Goal: Task Accomplishment & Management: Manage account settings

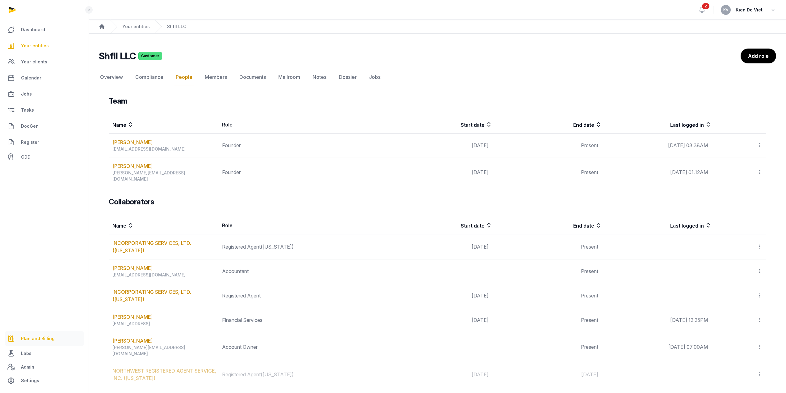
click at [36, 337] on span "Plan and Billing" at bounding box center [38, 337] width 34 height 7
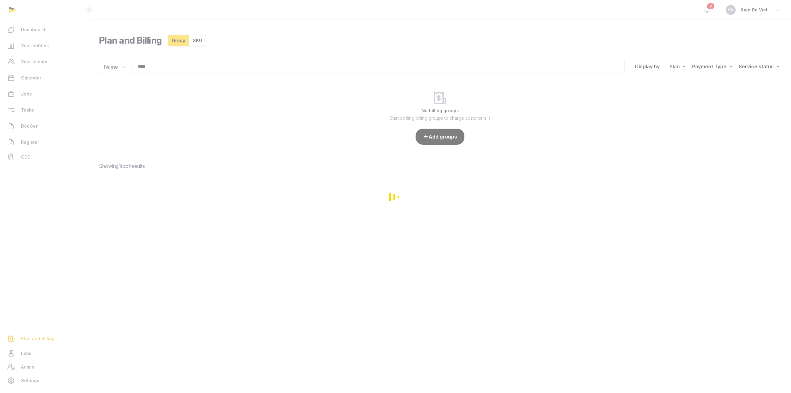
click at [167, 67] on div "Loading" at bounding box center [395, 196] width 791 height 393
click at [167, 67] on div "Dashboard Your entities Your clients Calendar Jobs Tasks DocGen Register CDD Pl…" at bounding box center [395, 196] width 791 height 393
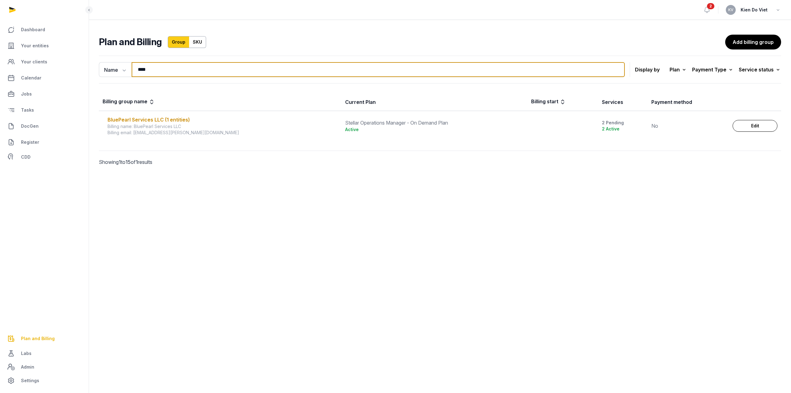
click at [153, 72] on input "****" at bounding box center [378, 69] width 493 height 15
type input "***"
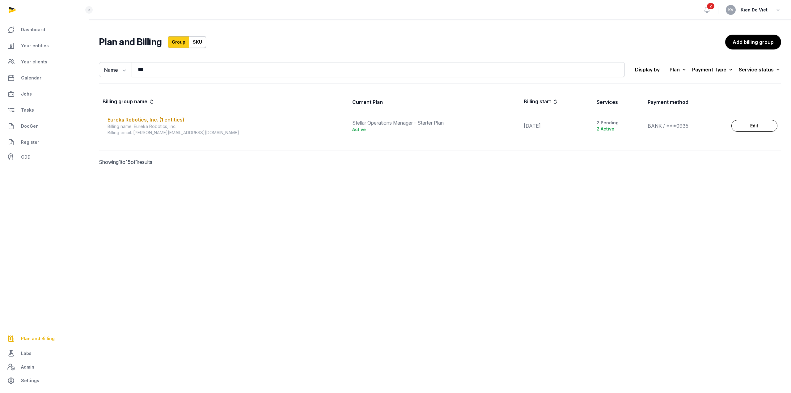
click at [499, 212] on main "Open sidebar 2 [PERSON_NAME] Do Viet Plan and Billing Group SKU Add billing gro…" at bounding box center [395, 196] width 791 height 393
click at [141, 121] on div "Eureka Robotics, Inc. (1 entities)" at bounding box center [225, 119] width 237 height 7
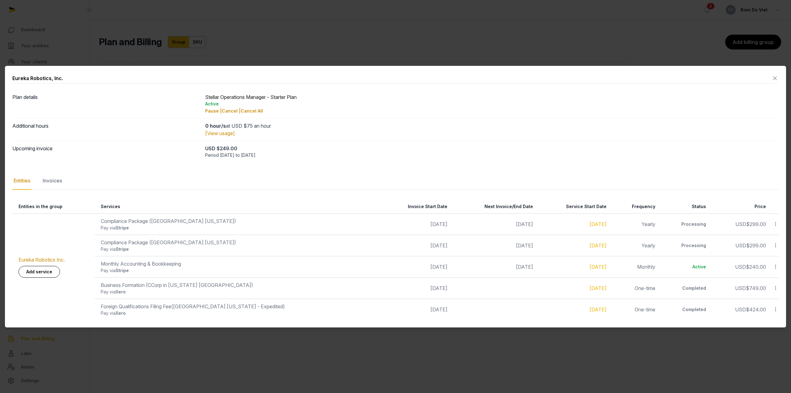
click at [40, 183] on nav "Entities Invoices" at bounding box center [395, 181] width 766 height 18
click at [45, 181] on div "Invoices" at bounding box center [52, 181] width 22 height 18
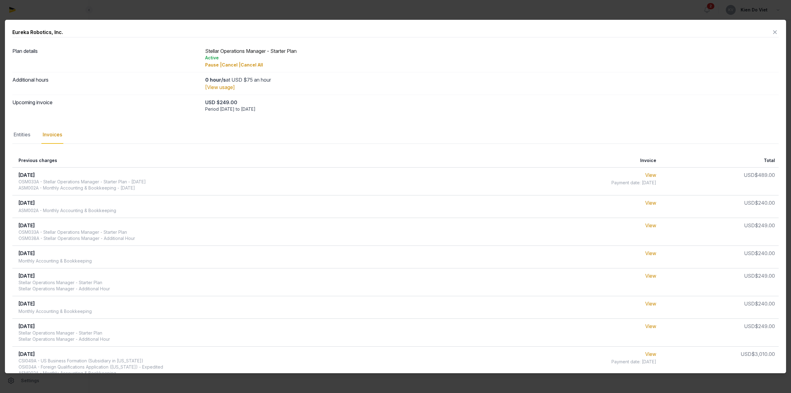
scroll to position [33, 0]
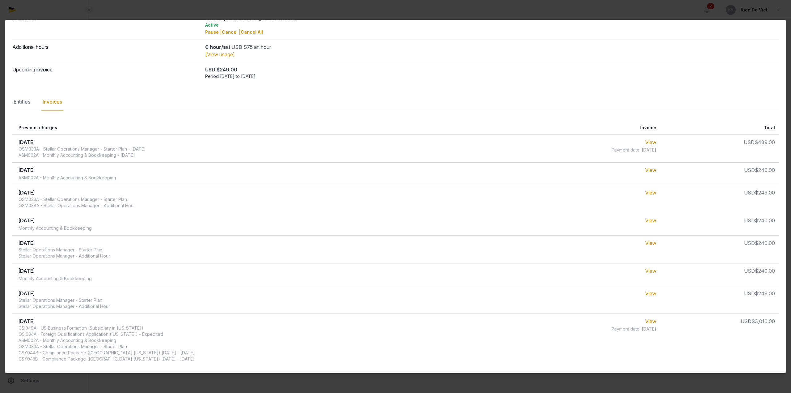
click at [92, 150] on div "OSM033A - Stellar Operations Manager - Starter Plan - [DATE] ASM002A - Monthly …" at bounding box center [82, 152] width 127 height 12
click at [94, 155] on div "OSM033A - Stellar Operations Manager - Starter Plan - [DATE] ASM002A - Monthly …" at bounding box center [82, 152] width 127 height 12
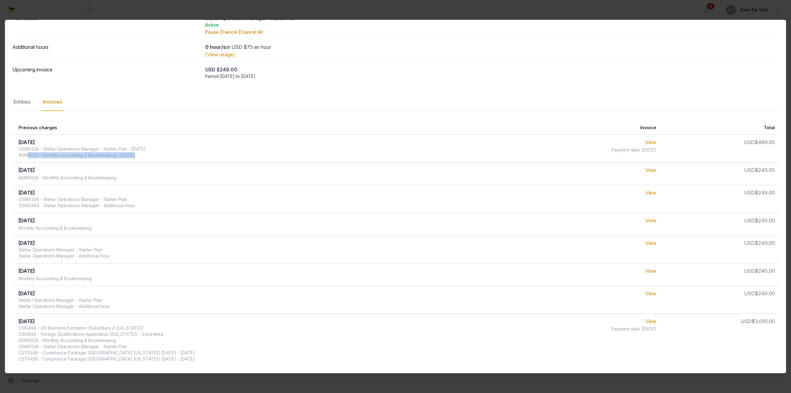
click at [94, 155] on div "OSM033A - Stellar Operations Manager - Starter Plan - [DATE] ASM002A - Monthly …" at bounding box center [82, 152] width 127 height 12
click at [96, 150] on div "OSM033A - Stellar Operations Manager - Starter Plan - [DATE] ASM002A - Monthly …" at bounding box center [82, 152] width 127 height 12
click at [21, 105] on div "Entities" at bounding box center [21, 102] width 19 height 18
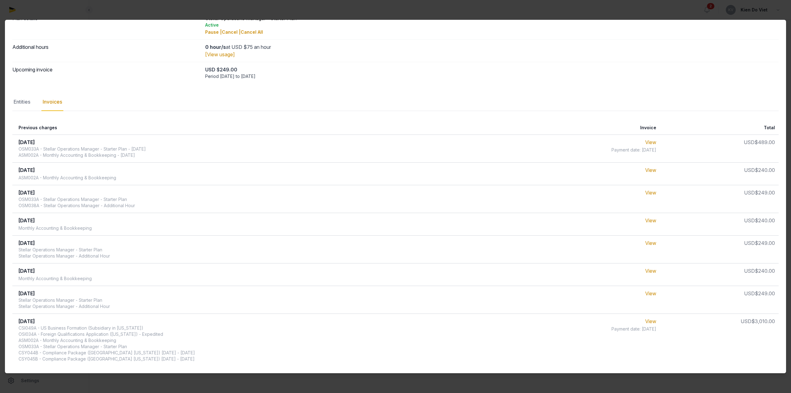
scroll to position [0, 0]
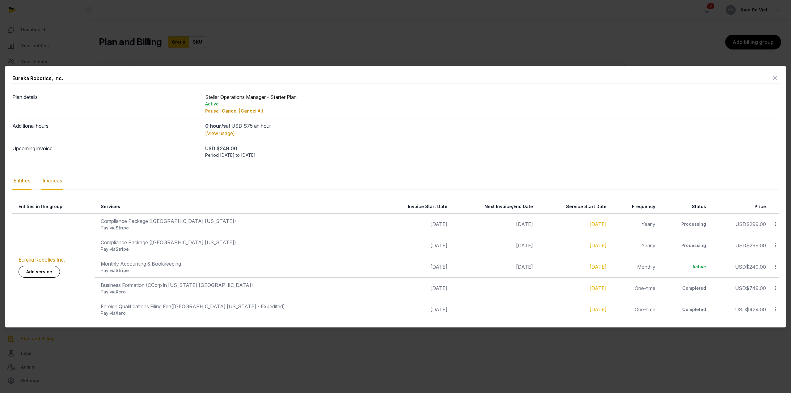
click at [61, 183] on div "Invoices" at bounding box center [52, 181] width 22 height 18
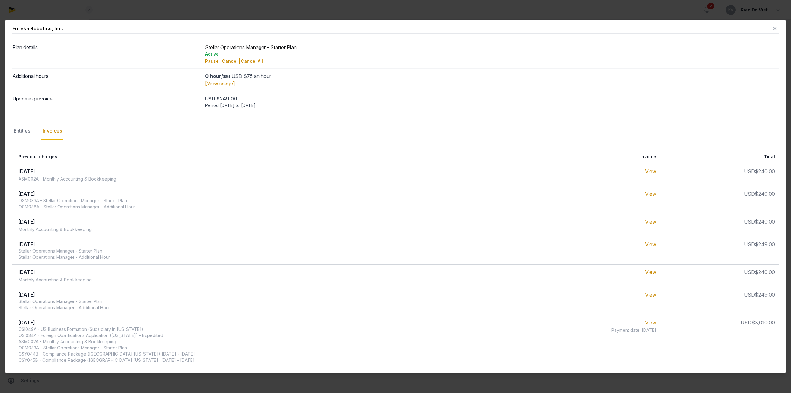
scroll to position [5, 0]
click at [771, 27] on icon at bounding box center [774, 27] width 7 height 10
